Goal: Task Accomplishment & Management: Complete application form

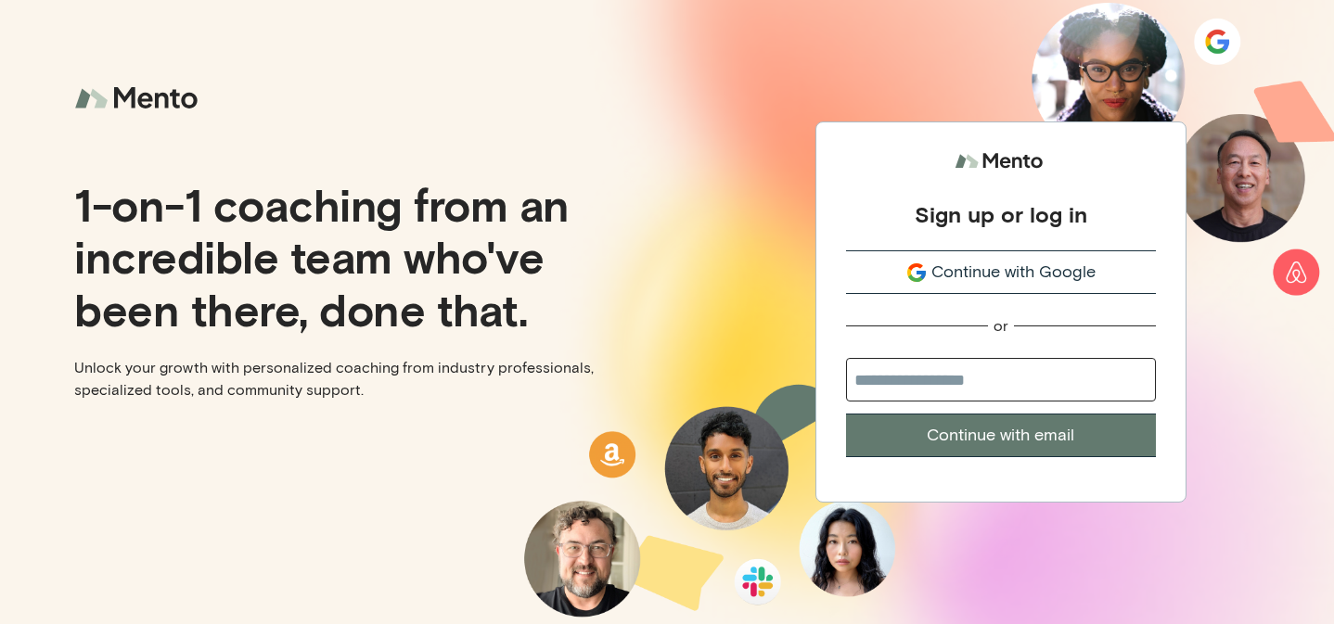
click at [1023, 374] on input "email" at bounding box center [1001, 380] width 310 height 44
click at [1012, 379] on input "email" at bounding box center [1001, 380] width 310 height 44
type input "**********"
click at [846, 414] on button "Continue with email" at bounding box center [1001, 436] width 310 height 44
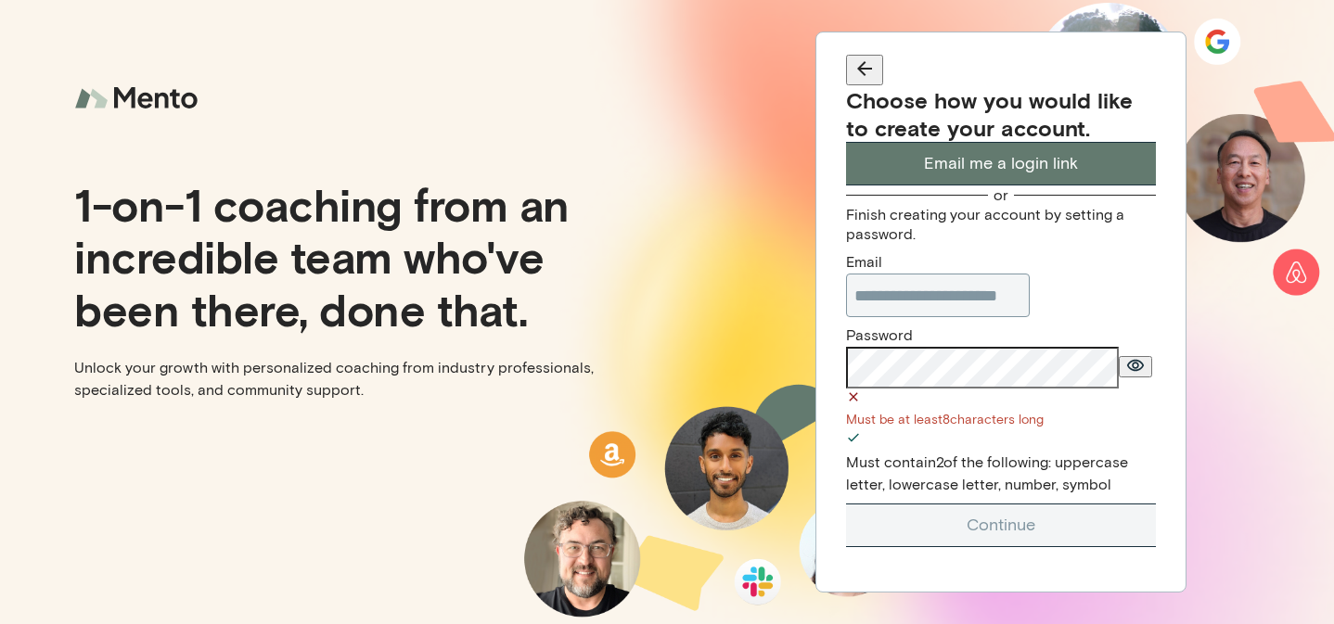
click at [846, 504] on button "Continue" at bounding box center [1001, 526] width 310 height 44
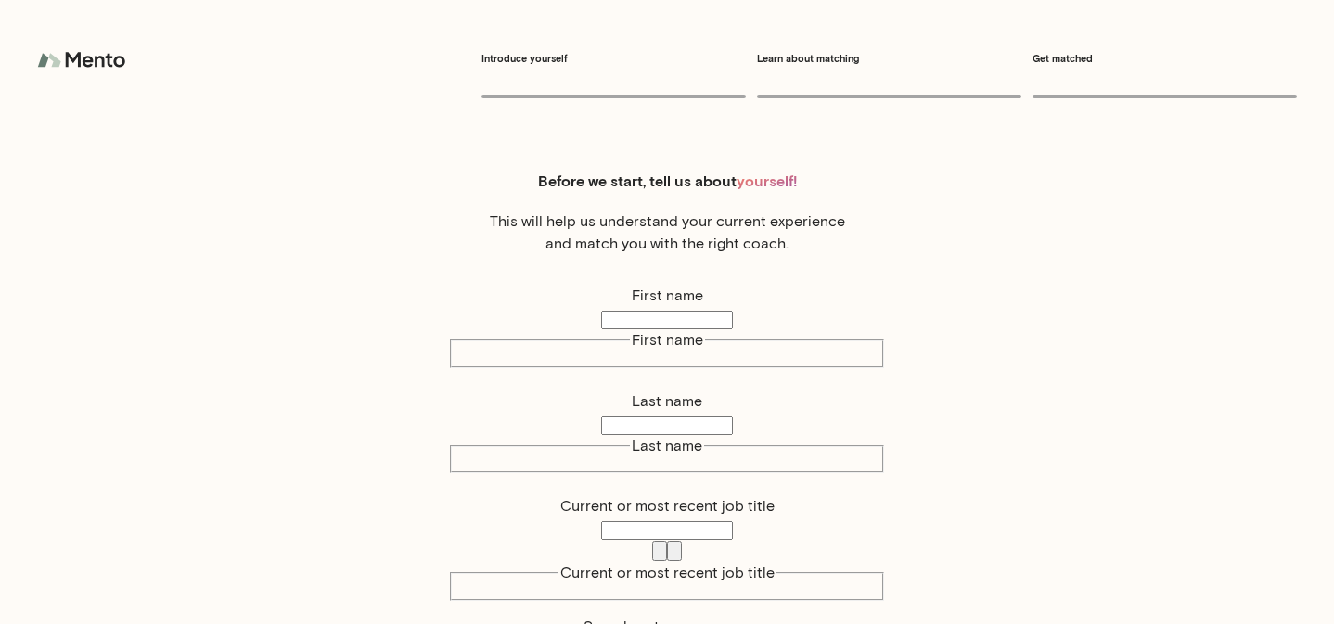
click at [115, 42] on img at bounding box center [83, 60] width 93 height 37
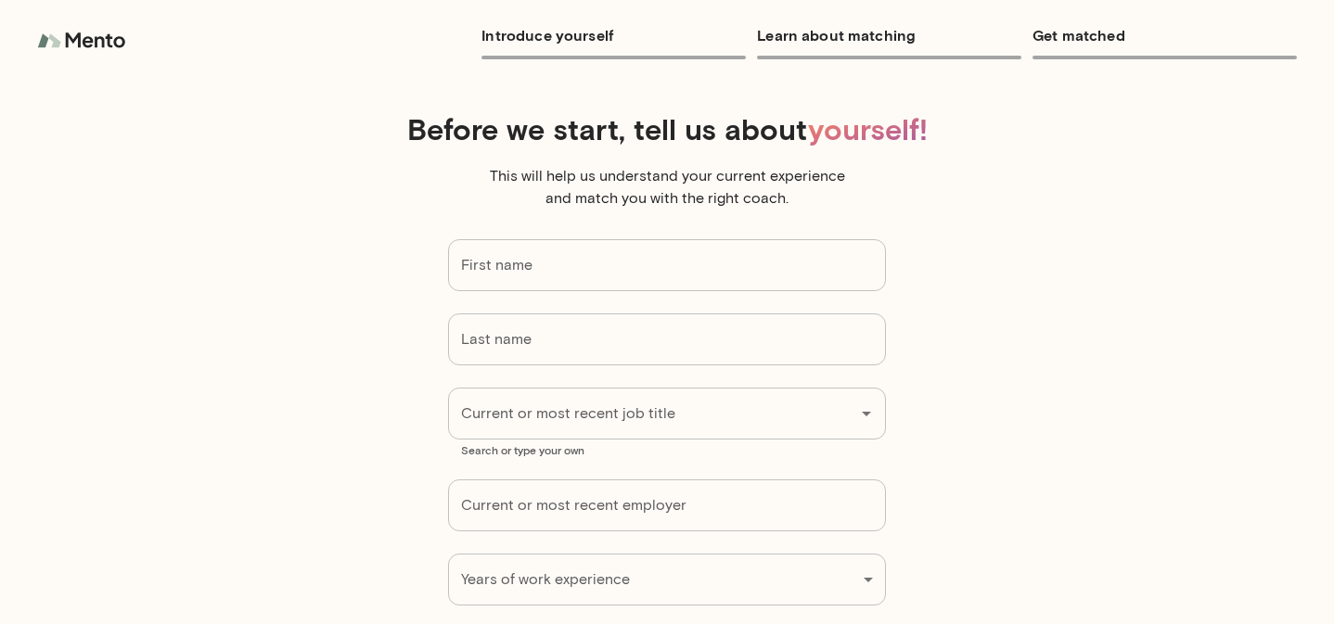
scroll to position [176, 0]
